Goal: Task Accomplishment & Management: Manage account settings

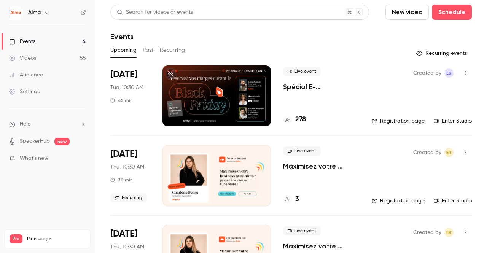
click at [296, 86] on p "Spécial E-commerçants - Sortir de la guerre des prix et préserver ses marges pe…" at bounding box center [321, 86] width 77 height 9
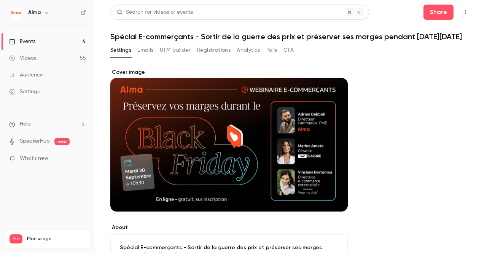
click at [207, 47] on button "Registrations" at bounding box center [214, 50] width 34 height 12
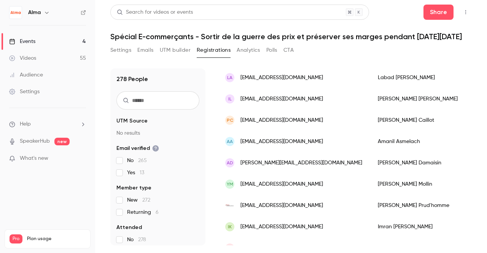
scroll to position [254, 0]
